Goal: Navigation & Orientation: Find specific page/section

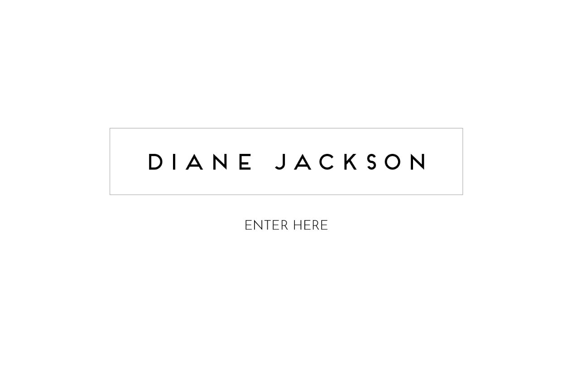
click at [304, 223] on img at bounding box center [286, 182] width 362 height 144
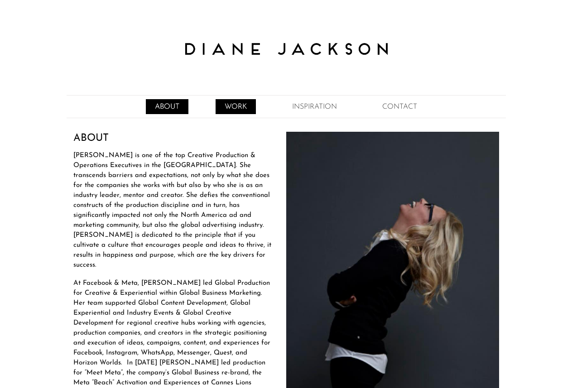
click at [235, 109] on link "WORK" at bounding box center [236, 106] width 40 height 15
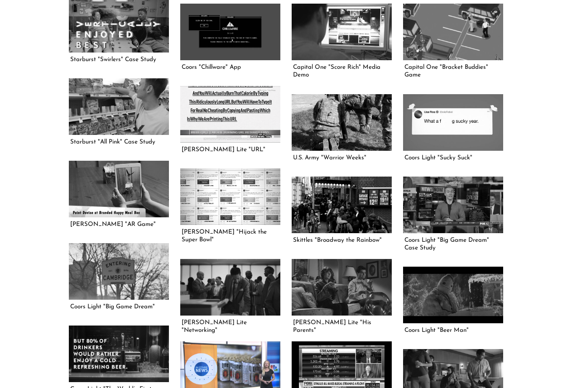
scroll to position [502, 0]
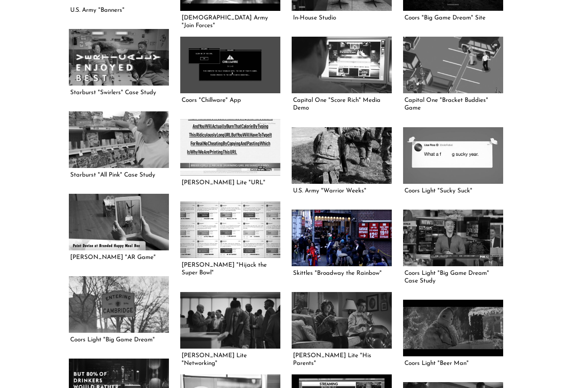
click at [333, 238] on link at bounding box center [342, 238] width 100 height 56
